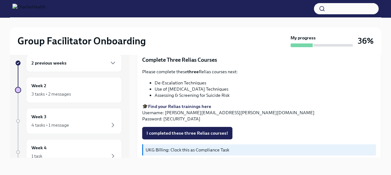
scroll to position [243, 0]
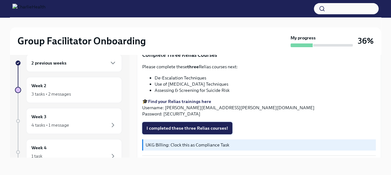
click at [175, 126] on span "I completed these three Relias courses!" at bounding box center [188, 128] width 82 height 6
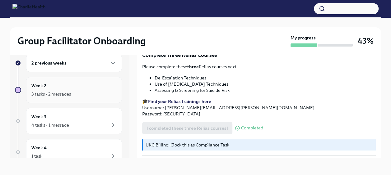
click at [52, 91] on div "3 tasks • 2 messages" at bounding box center [51, 94] width 40 height 6
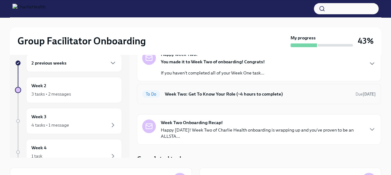
scroll to position [29, 0]
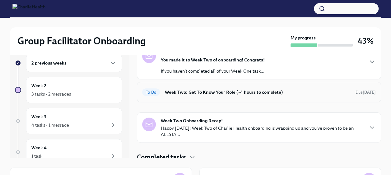
click at [229, 87] on div "To Do Week Two: Get To Know Your Role (~4 hours to complete) Due [DATE]" at bounding box center [259, 92] width 234 height 10
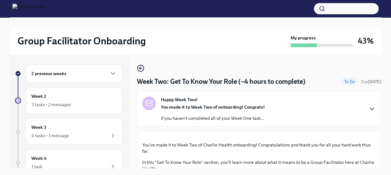
click at [368, 110] on icon "button" at bounding box center [371, 108] width 7 height 7
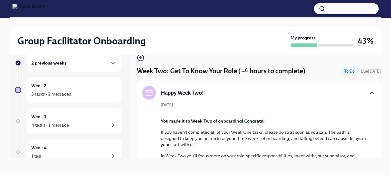
click at [368, 94] on icon "button" at bounding box center [371, 92] width 7 height 7
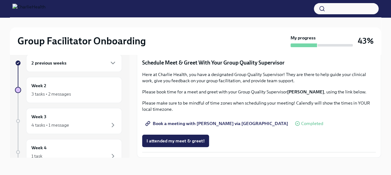
scroll to position [596, 0]
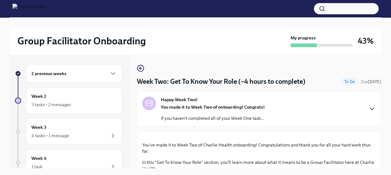
click at [368, 109] on icon "button" at bounding box center [371, 108] width 7 height 7
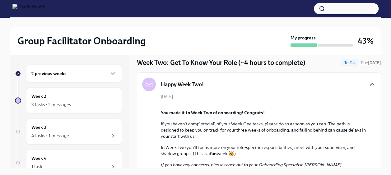
scroll to position [18, 0]
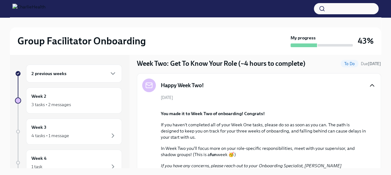
click at [368, 88] on icon "button" at bounding box center [371, 85] width 7 height 7
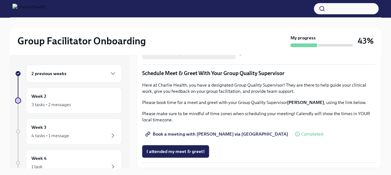
scroll to position [596, 0]
